Goal: Find specific page/section

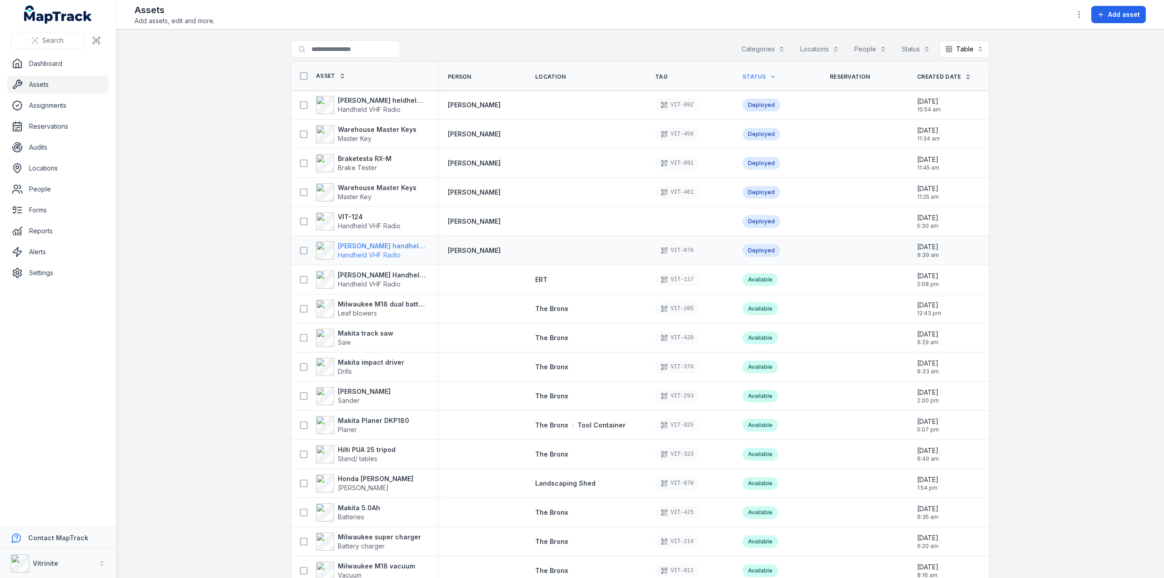
click at [364, 251] on span "Handheld VHF Radio" at bounding box center [369, 255] width 63 height 8
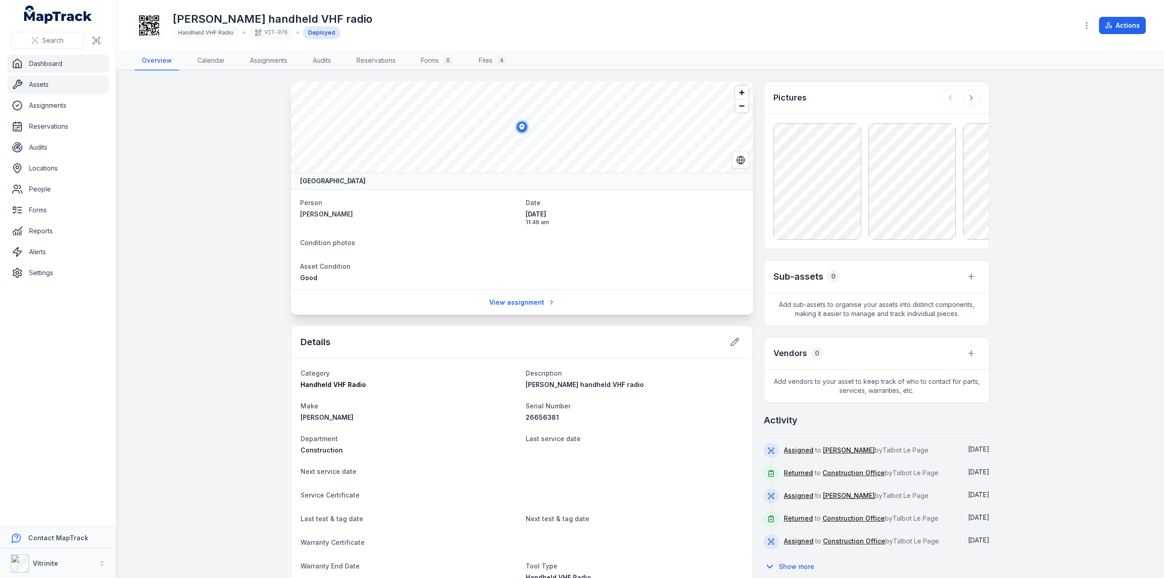
click at [40, 60] on link "Dashboard" at bounding box center [57, 64] width 101 height 18
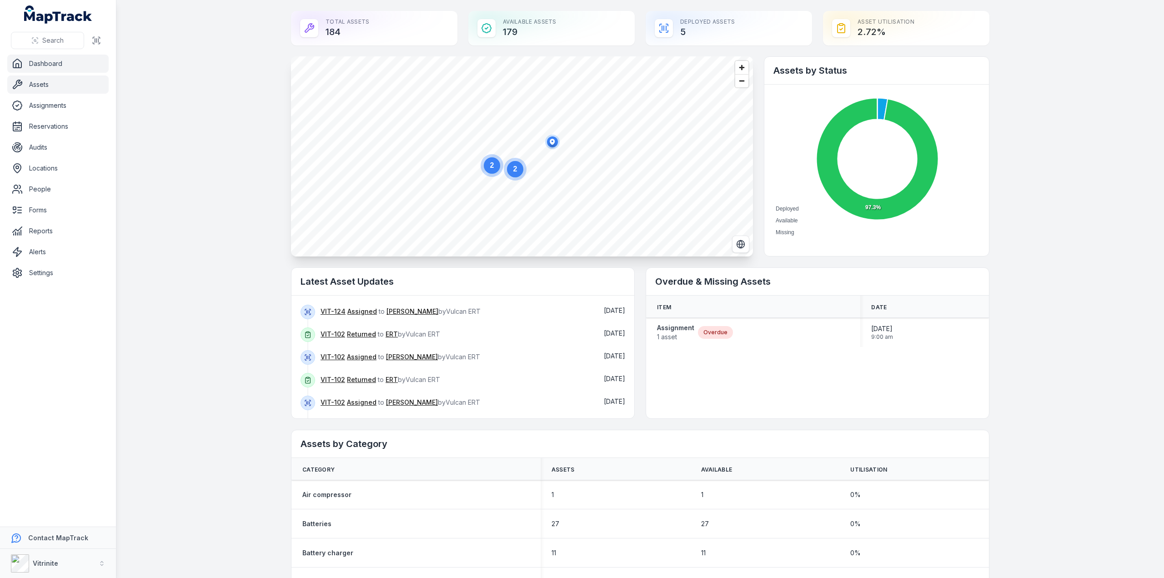
click at [51, 84] on link "Assets" at bounding box center [57, 85] width 101 height 18
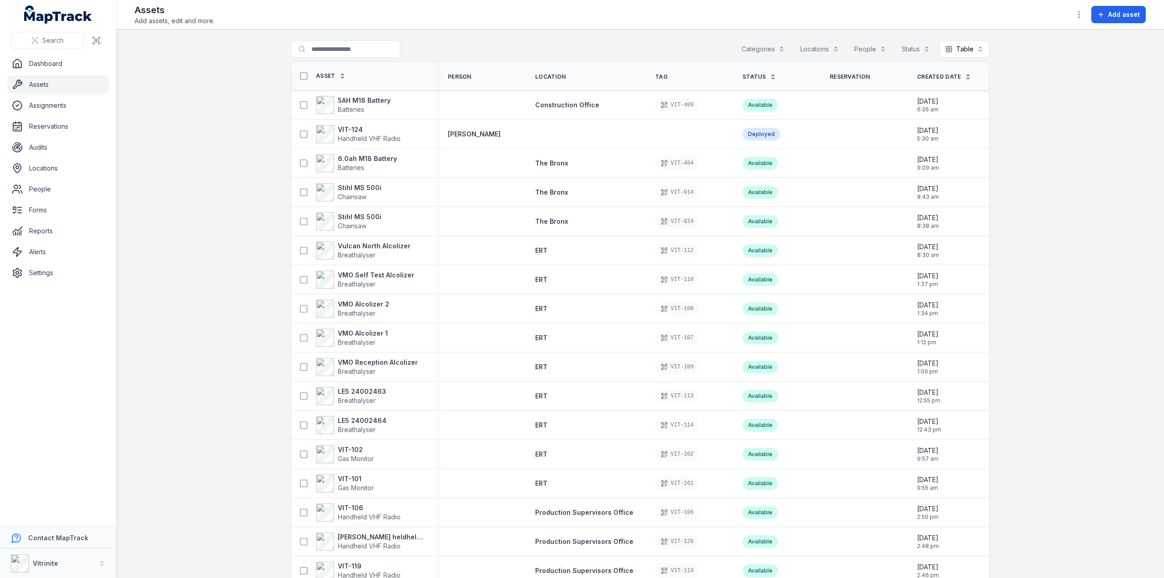
click at [772, 78] on icon at bounding box center [773, 78] width 3 height 1
